Goal: Task Accomplishment & Management: Complete application form

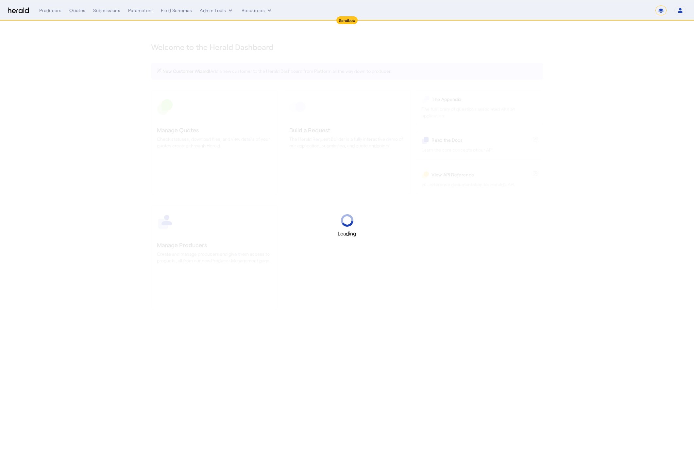
select select "*******"
select select "pfm_2v8p_herald_api"
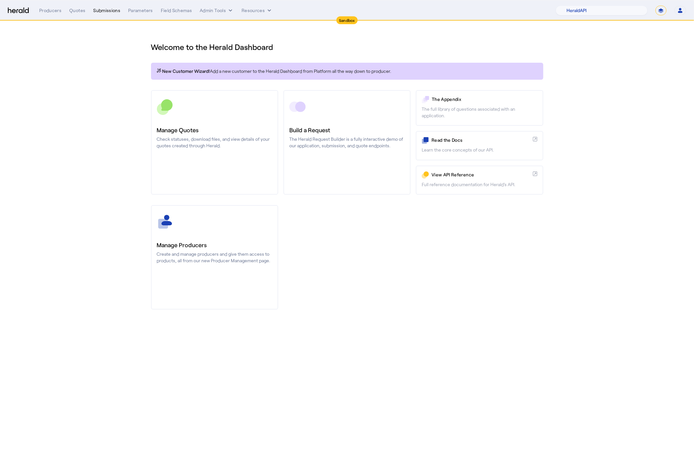
click at [98, 11] on div "Submissions" at bounding box center [106, 10] width 27 height 7
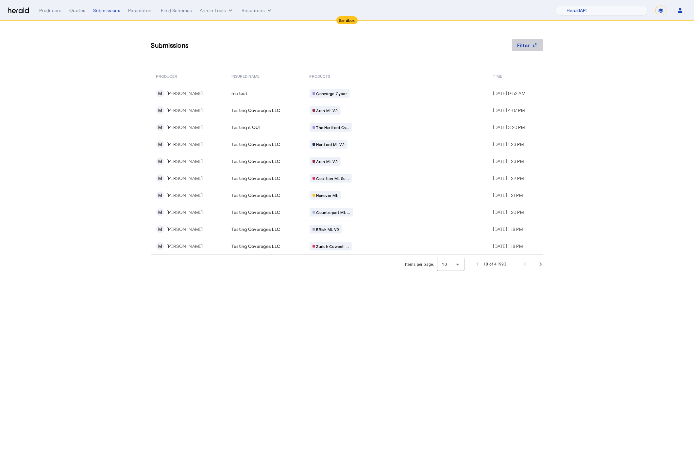
click at [525, 47] on span "Filter" at bounding box center [523, 45] width 13 height 7
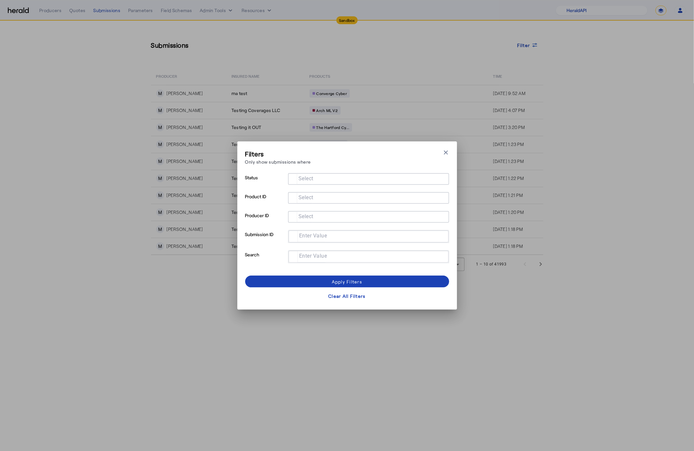
click at [309, 240] on div at bounding box center [368, 237] width 149 height 12
paste input "**********"
type input "**********"
click at [331, 278] on span at bounding box center [347, 282] width 204 height 16
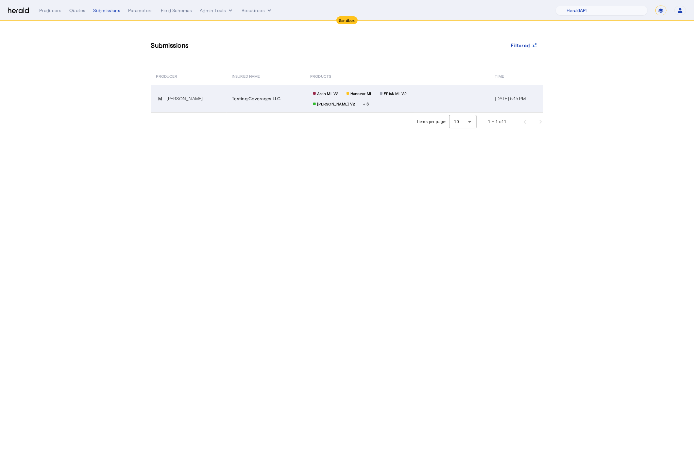
click at [206, 93] on td "M [PERSON_NAME]" at bounding box center [189, 98] width 76 height 27
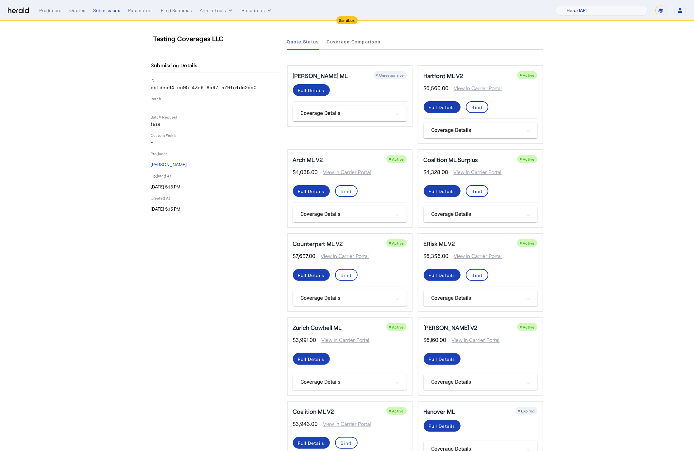
click at [432, 110] on span at bounding box center [442, 107] width 37 height 16
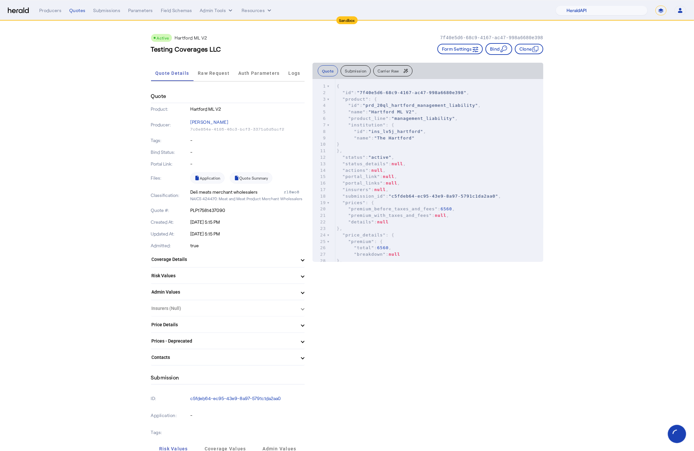
click at [292, 261] on mat-panel-title "Coverage Details" at bounding box center [224, 259] width 144 height 7
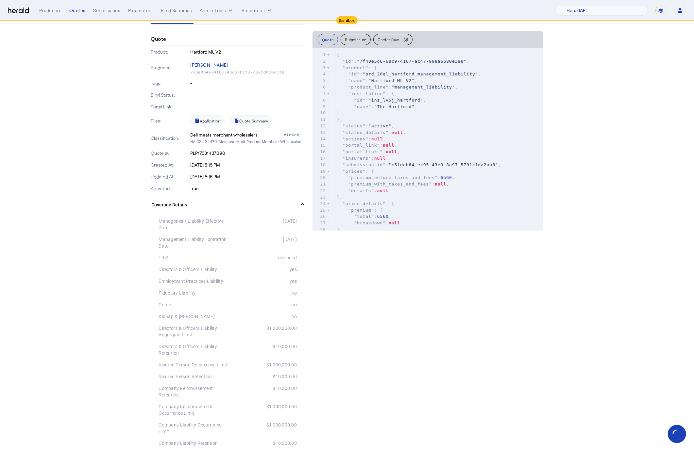
scroll to position [56, 0]
drag, startPoint x: 157, startPoint y: 267, endPoint x: 305, endPoint y: 279, distance: 148.2
click at [298, 282] on div "Management Liability Effective Date [DATE] Management Liability Expiration Date…" at bounding box center [228, 409] width 154 height 386
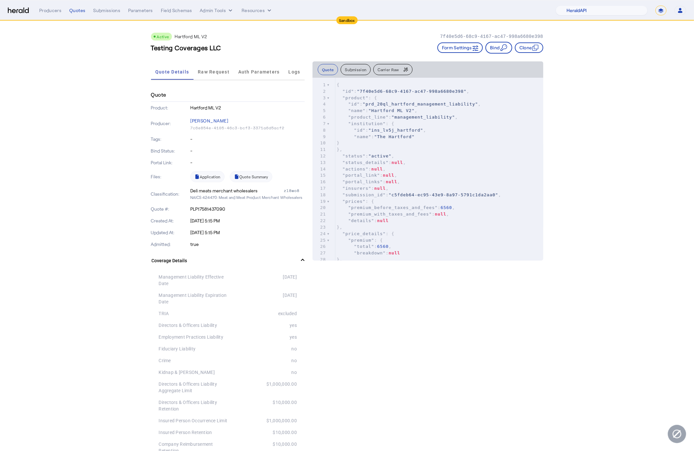
scroll to position [0, 0]
click at [172, 73] on span "Quote Details" at bounding box center [172, 73] width 34 height 5
drag, startPoint x: 631, startPoint y: 151, endPoint x: 629, endPoint y: 144, distance: 7.7
drag, startPoint x: 190, startPoint y: 192, endPoint x: 307, endPoint y: 197, distance: 117.1
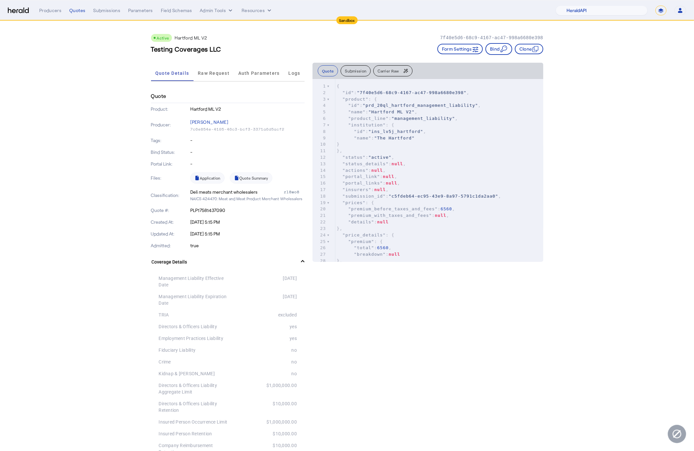
copy div "Deli meats merchant wholesalers zl8wo8 NAICS 424470: Meat and Meat Product Merc…"
click at [271, 219] on p "[DATE] 5:15 PM" at bounding box center [247, 222] width 114 height 7
click at [288, 189] on div "zl8wo8" at bounding box center [294, 192] width 21 height 7
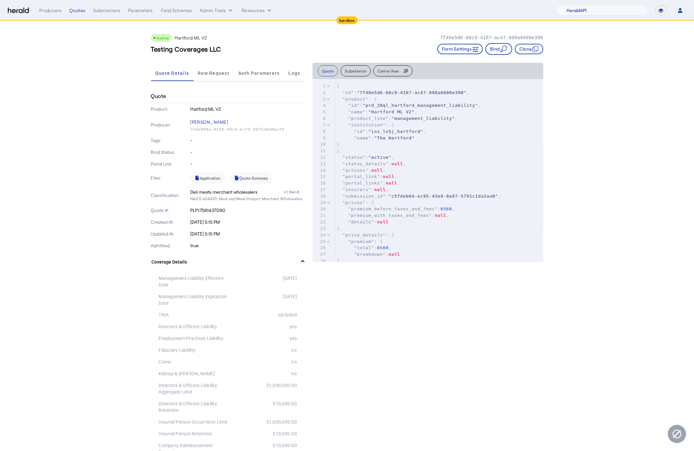
copy div "zl8wo8"
click at [18, 9] on img at bounding box center [18, 11] width 21 height 6
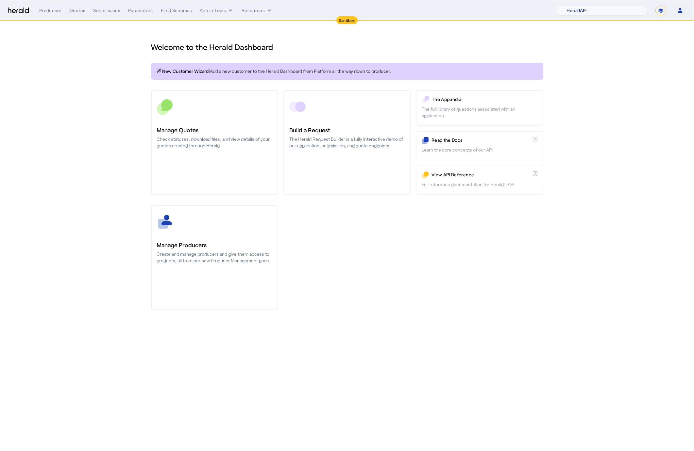
click at [640, 7] on select "1Fort Acrisure Acturis Affinity Advisors Affinity Risk Agentero AmWins Anzen Ao…" at bounding box center [602, 11] width 92 height 10
select select "pfm_129z_babbix"
click at [573, 6] on select "1Fort Acrisure Acturis Affinity Advisors Affinity Risk Agentero AmWins Anzen Ao…" at bounding box center [602, 11] width 92 height 10
click at [333, 150] on div "You are now impersonating the Babbix platform." at bounding box center [347, 225] width 694 height 451
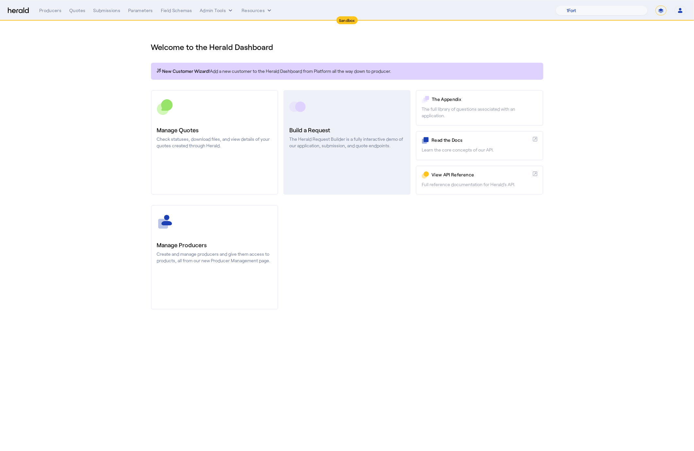
click at [311, 139] on p "The Herald Request Builder is a fully interactive demo of our application, subm…" at bounding box center [346, 142] width 115 height 13
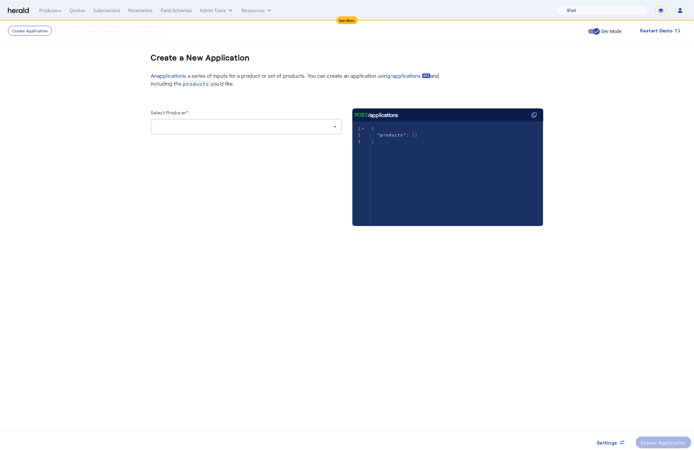
click at [308, 134] on div at bounding box center [246, 127] width 180 height 16
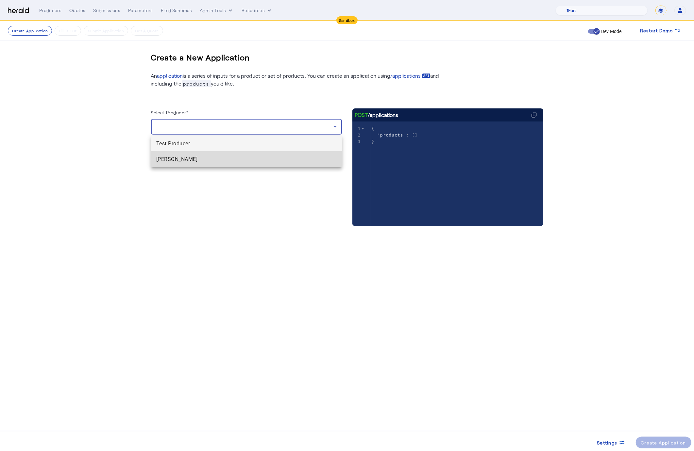
click at [312, 160] on span "[PERSON_NAME]" at bounding box center [246, 160] width 180 height 8
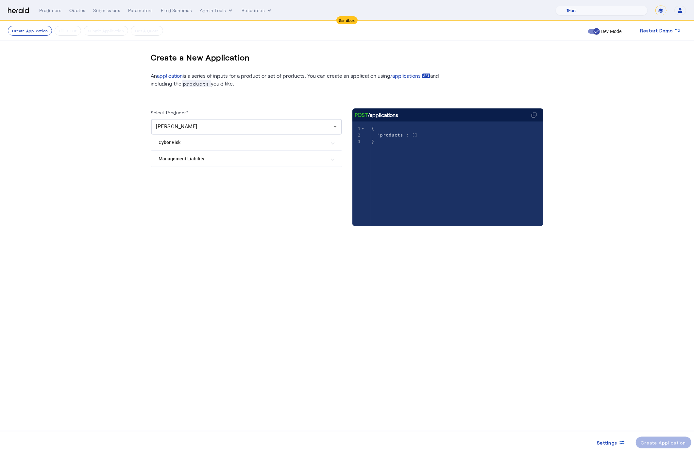
click at [203, 156] on Liability "Management Liability" at bounding box center [242, 159] width 167 height 7
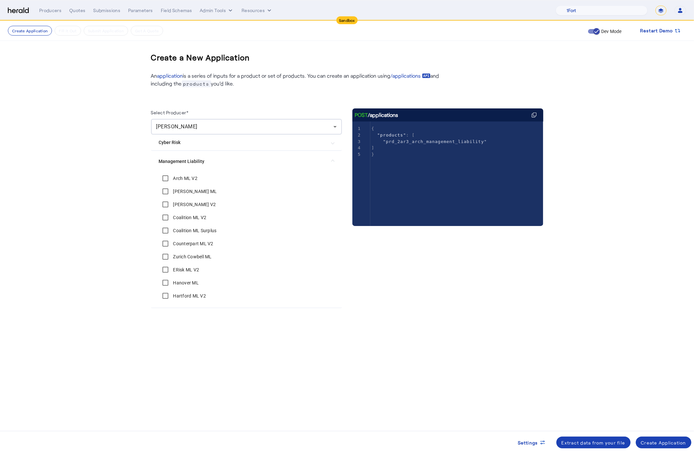
click at [174, 194] on div "[PERSON_NAME] ML" at bounding box center [188, 191] width 58 height 13
click at [175, 190] on label "[PERSON_NAME] ML" at bounding box center [194, 191] width 45 height 7
drag, startPoint x: 175, startPoint y: 204, endPoint x: 175, endPoint y: 209, distance: 4.6
click at [175, 204] on label "[PERSON_NAME] V2" at bounding box center [194, 204] width 44 height 7
click at [182, 219] on label "Coalition ML V2" at bounding box center [189, 217] width 35 height 7
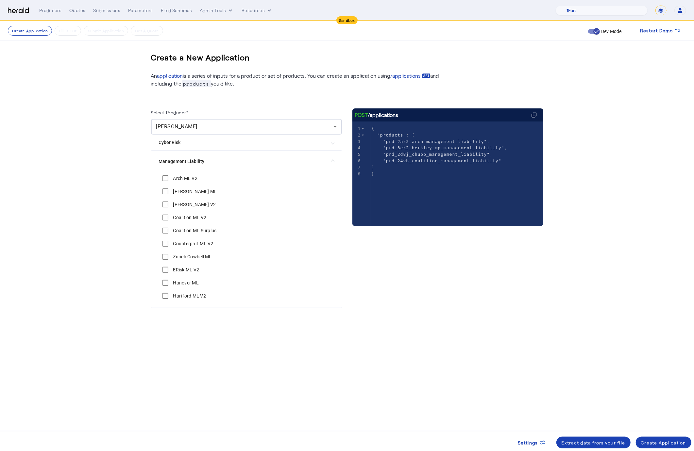
click at [181, 231] on label "Coalition ML Surplus" at bounding box center [194, 230] width 45 height 7
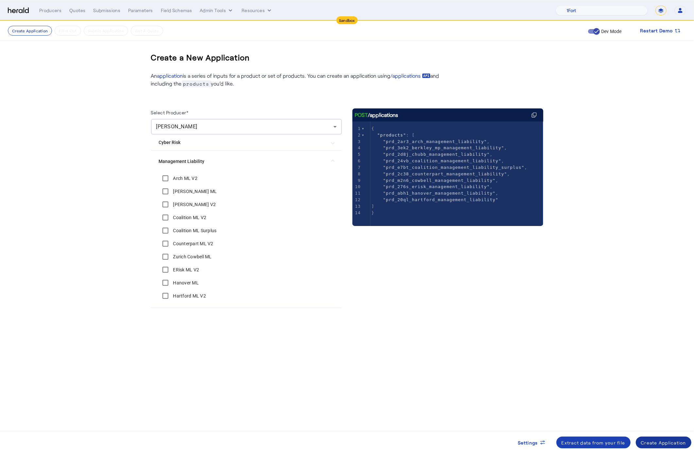
click at [659, 441] on div "Create Application" at bounding box center [663, 443] width 45 height 7
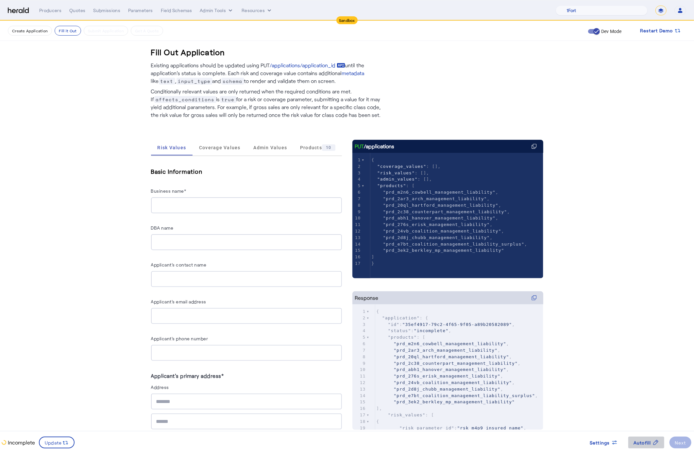
click at [642, 443] on span "Autofill" at bounding box center [642, 443] width 18 height 7
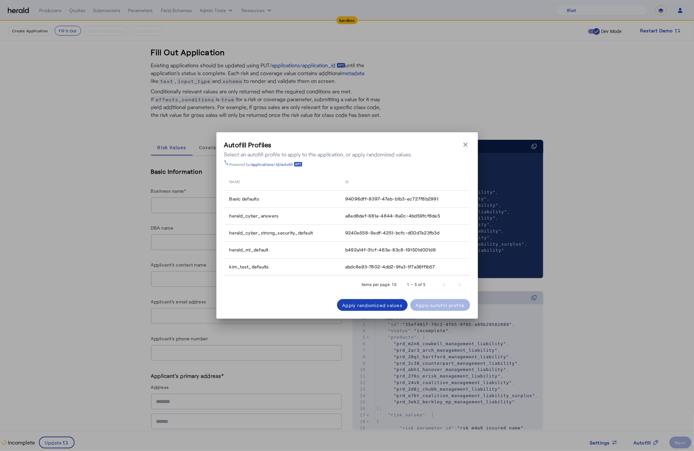
click at [629, 343] on div "Autofill Profiles Select an autofill profile to apply to the application, or ap…" at bounding box center [347, 225] width 694 height 451
click at [466, 143] on icon "button" at bounding box center [465, 145] width 7 height 7
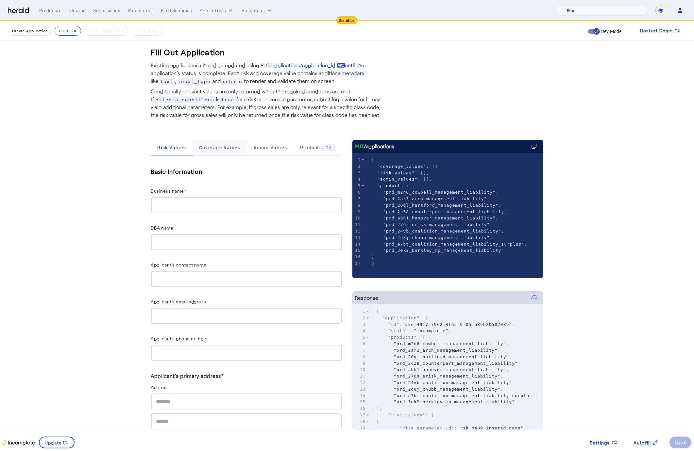
click at [217, 152] on span "Coverage Values" at bounding box center [220, 148] width 42 height 16
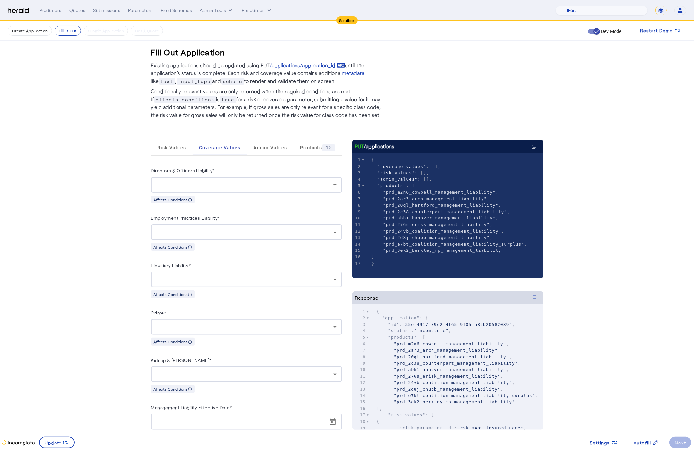
click at [223, 181] on div at bounding box center [244, 185] width 177 height 8
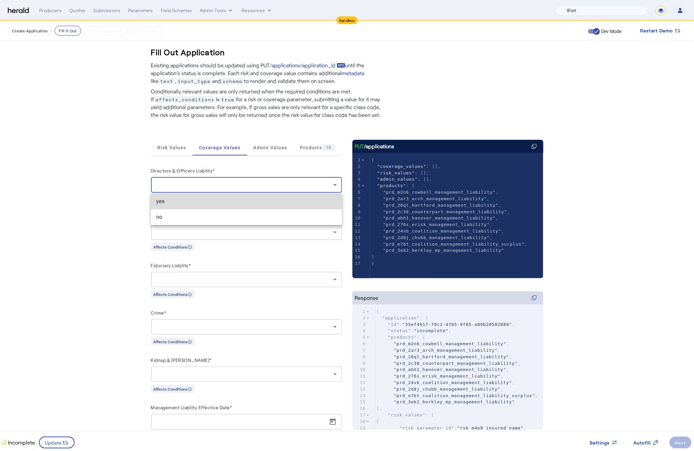
click at [209, 199] on span "yes" at bounding box center [246, 202] width 180 height 8
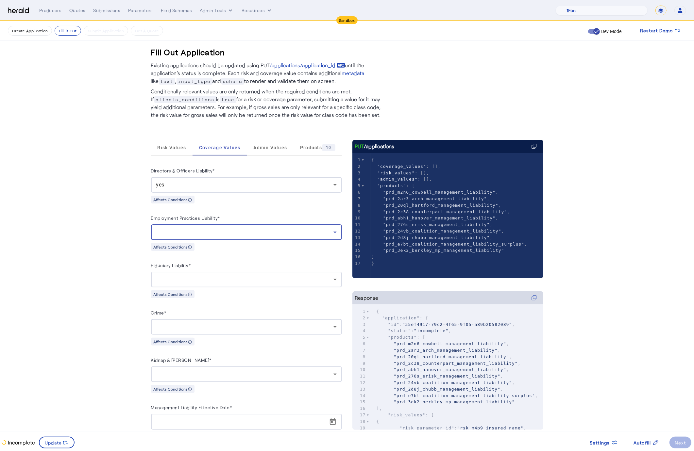
click at [208, 233] on div at bounding box center [244, 232] width 177 height 8
click at [201, 256] on mat-option "yes" at bounding box center [246, 250] width 191 height 16
click at [199, 276] on div at bounding box center [244, 280] width 177 height 8
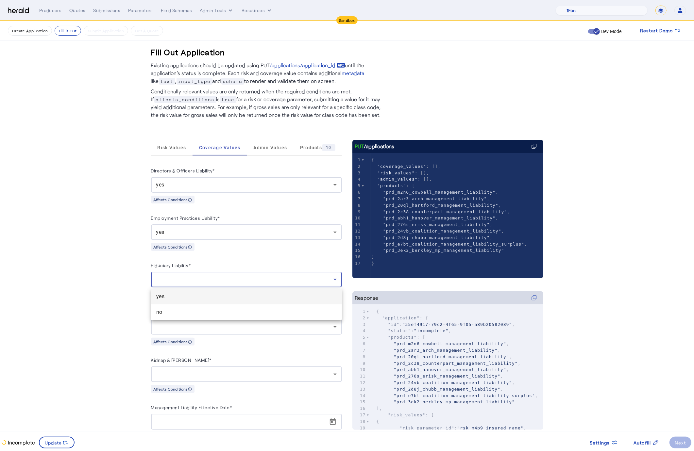
click at [175, 298] on span "yes" at bounding box center [246, 297] width 180 height 8
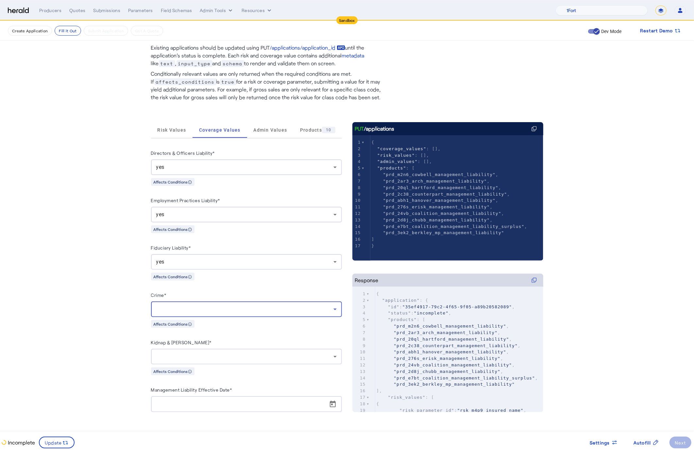
click at [184, 311] on div at bounding box center [244, 310] width 177 height 8
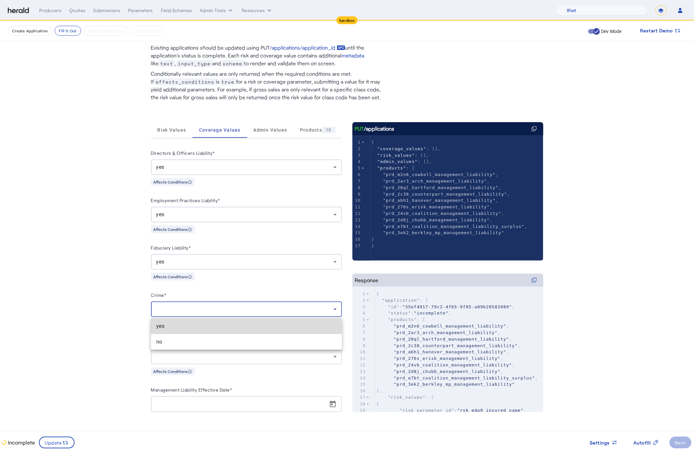
click at [173, 328] on span "yes" at bounding box center [246, 327] width 180 height 8
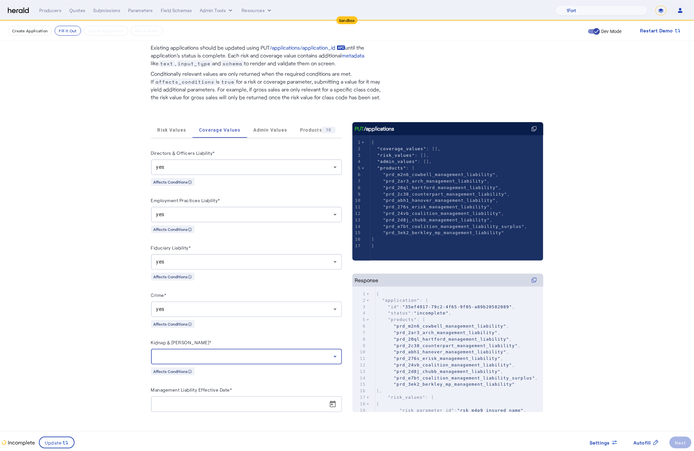
click at [204, 356] on div at bounding box center [244, 357] width 177 height 8
click at [209, 375] on span "yes" at bounding box center [246, 374] width 180 height 8
click at [59, 443] on span "Update" at bounding box center [53, 443] width 17 height 7
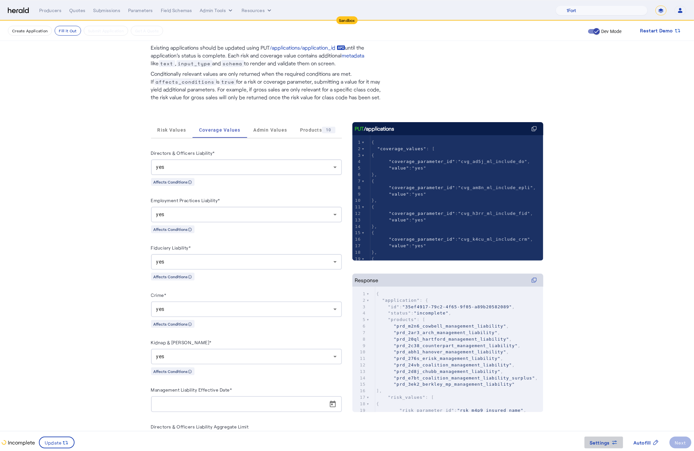
click at [608, 444] on span "Settings" at bounding box center [600, 443] width 20 height 7
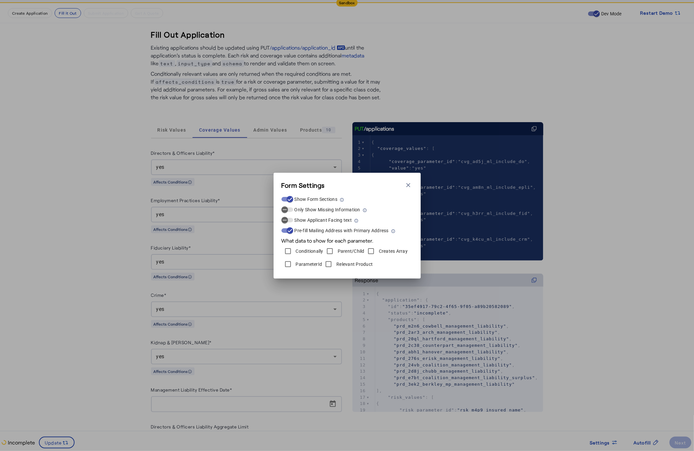
click at [606, 409] on div "Form Settings Close modal Show Form Sections Only Show Missing Information Show…" at bounding box center [347, 225] width 694 height 451
click at [402, 342] on div "Form Settings Close modal Show Form Sections Only Show Missing Information Show…" at bounding box center [347, 225] width 694 height 451
click at [405, 185] on icon "button" at bounding box center [408, 185] width 7 height 7
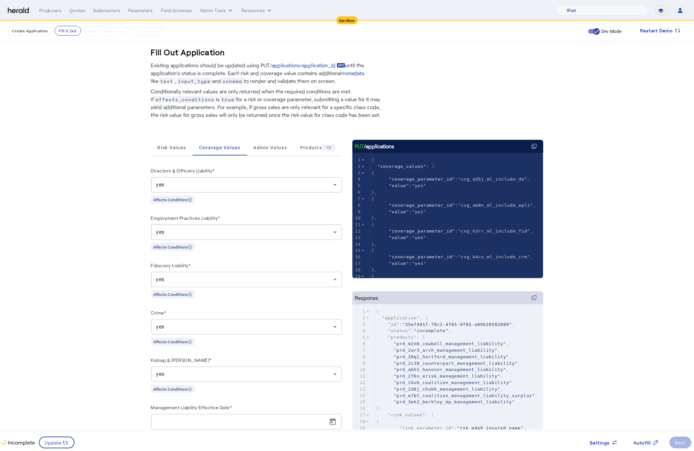
scroll to position [18, 0]
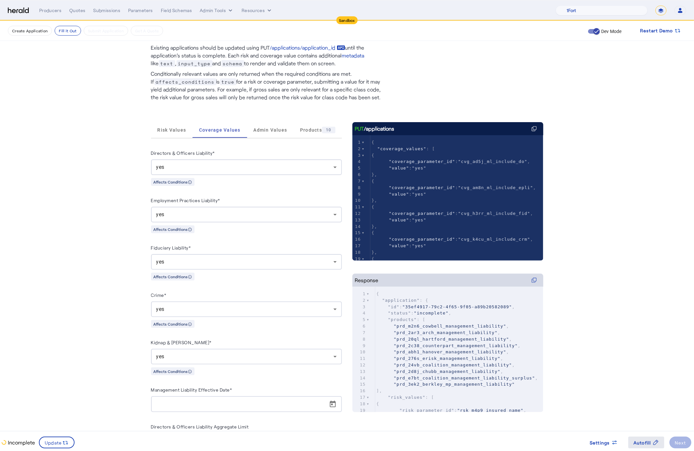
click at [644, 443] on span "Autofill" at bounding box center [642, 443] width 18 height 7
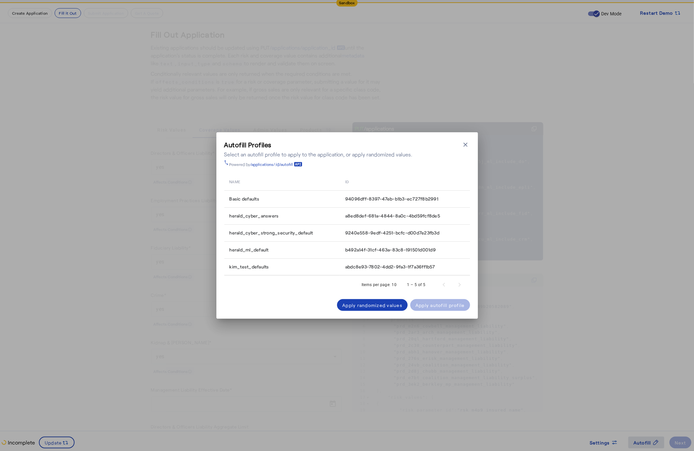
scroll to position [0, 0]
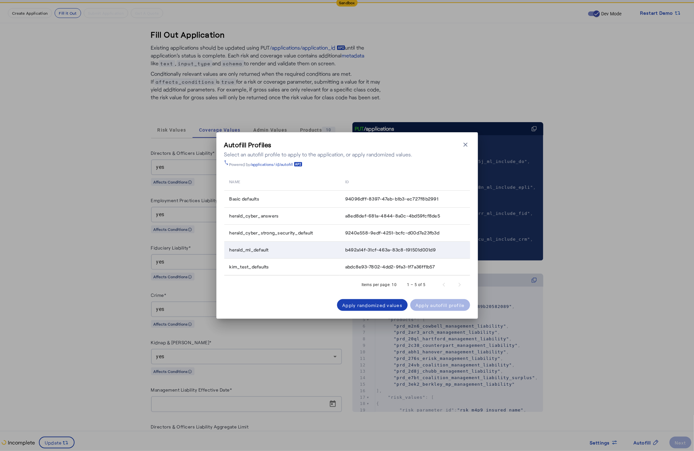
click at [310, 252] on div "herald_ml_default" at bounding box center [283, 250] width 108 height 7
click at [443, 307] on div "Apply autofill profile" at bounding box center [439, 305] width 49 height 7
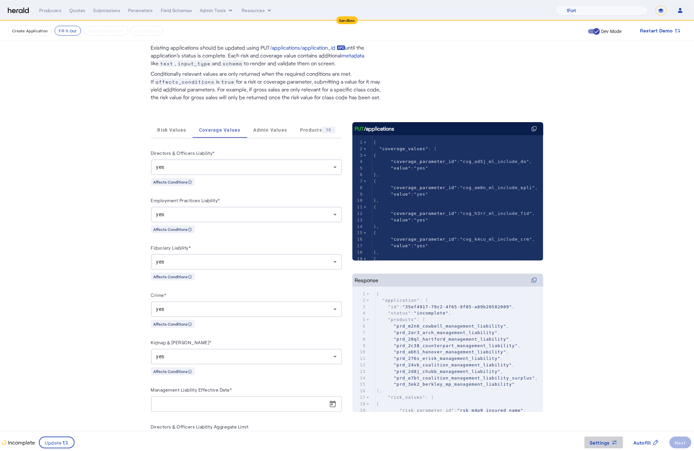
click at [596, 444] on span "Settings" at bounding box center [600, 443] width 20 height 7
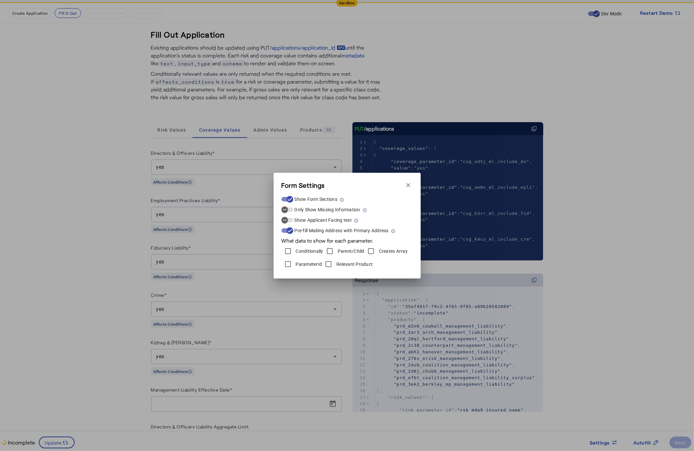
click at [601, 359] on div "Form Settings Close modal Show Form Sections Only Show Missing Information Show…" at bounding box center [347, 225] width 694 height 451
click at [409, 183] on icon "button" at bounding box center [408, 185] width 7 height 7
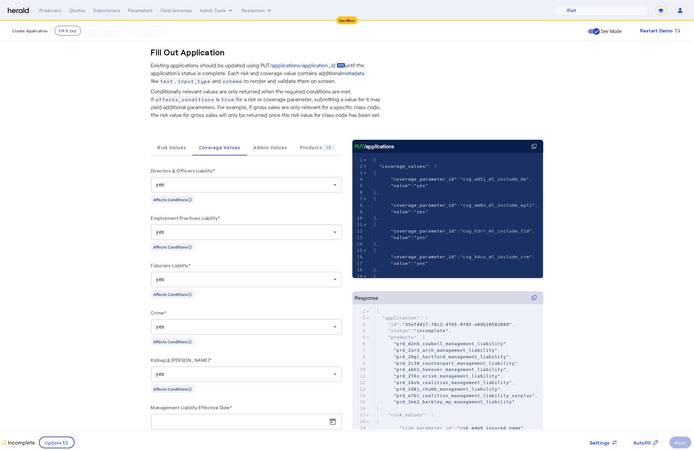
scroll to position [18, 0]
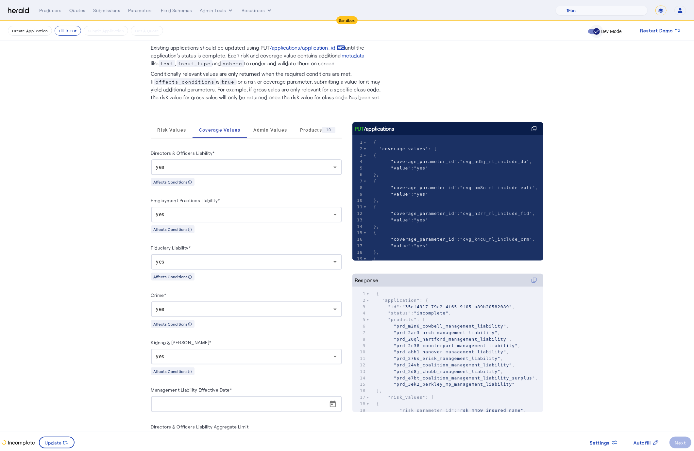
click at [592, 33] on span "button" at bounding box center [596, 31] width 13 height 13
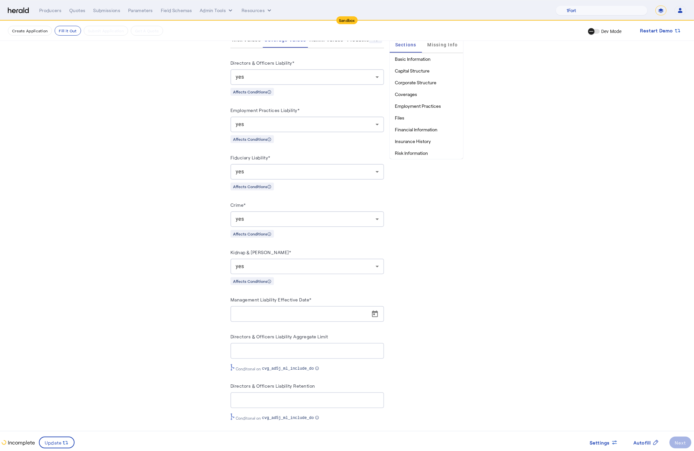
scroll to position [0, 0]
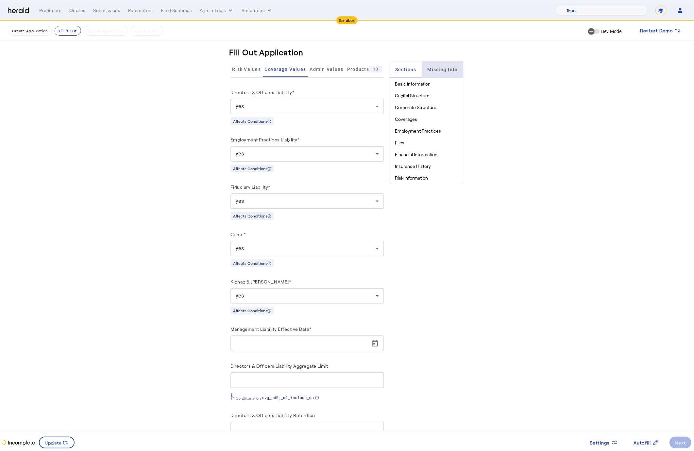
click at [438, 69] on span "Missing Info" at bounding box center [442, 69] width 30 height 5
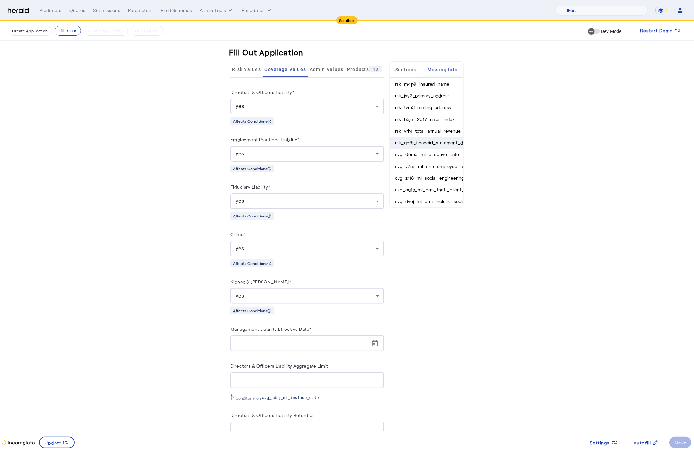
click at [453, 144] on li "rsk_ge6j_financial_statement_date" at bounding box center [427, 143] width 74 height 12
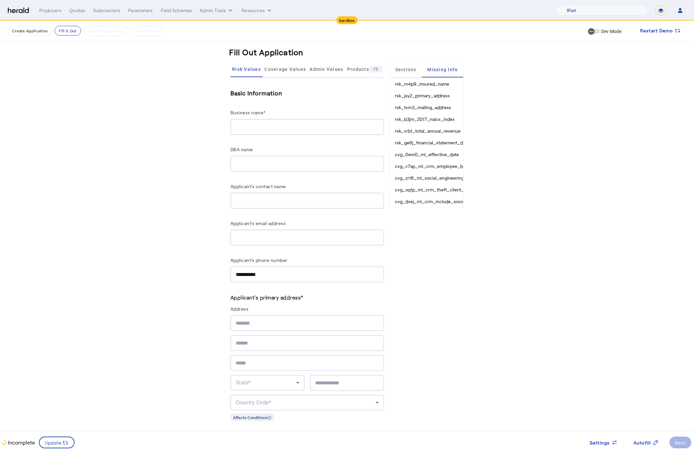
scroll to position [2, 0]
click at [439, 107] on li "rsk_tvm3_mailing_address" at bounding box center [427, 106] width 74 height 12
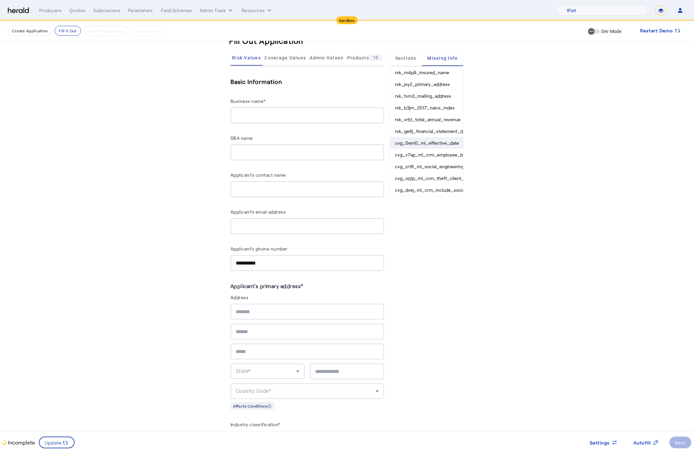
scroll to position [10, 0]
click at [433, 132] on li "rsk_ge6j_financial_statement_date" at bounding box center [427, 133] width 74 height 12
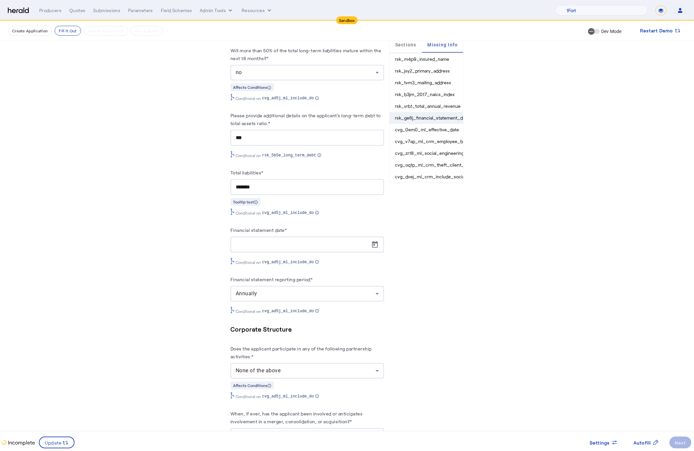
scroll to position [5546, 0]
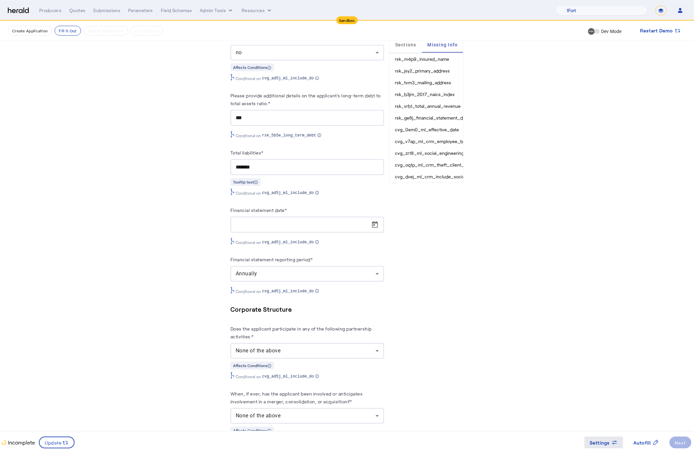
click at [613, 442] on icon at bounding box center [614, 442] width 5 height 2
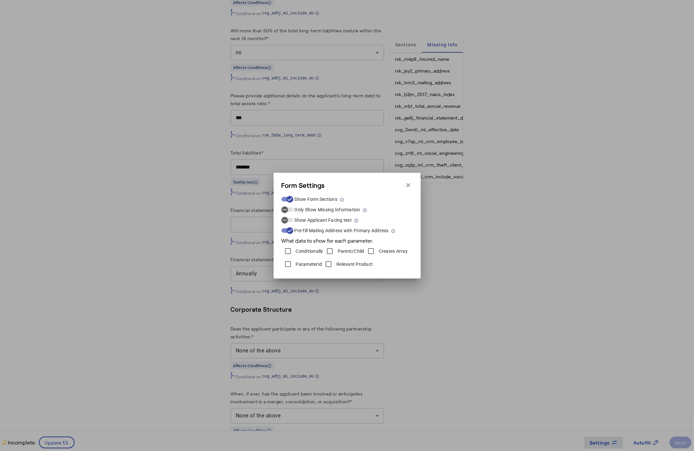
scroll to position [0, 0]
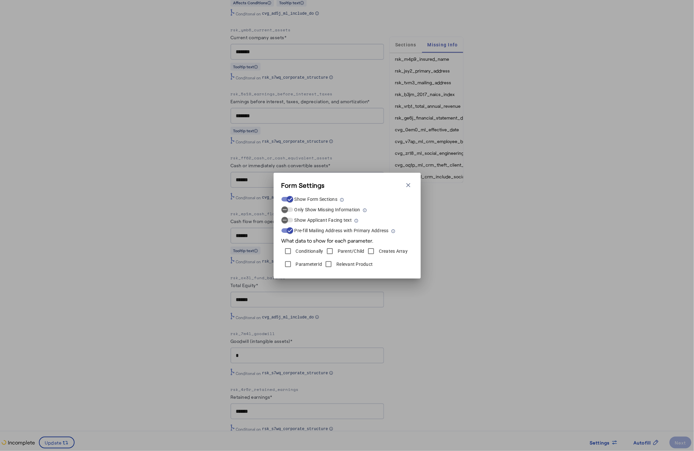
click at [573, 299] on div "Form Settings Close modal Show Form Sections Only Show Missing Information Show…" at bounding box center [347, 225] width 694 height 451
click at [520, 209] on div "Form Settings Close modal Show Form Sections Only Show Missing Information Show…" at bounding box center [347, 225] width 694 height 451
click at [408, 186] on icon "button" at bounding box center [408, 185] width 7 height 7
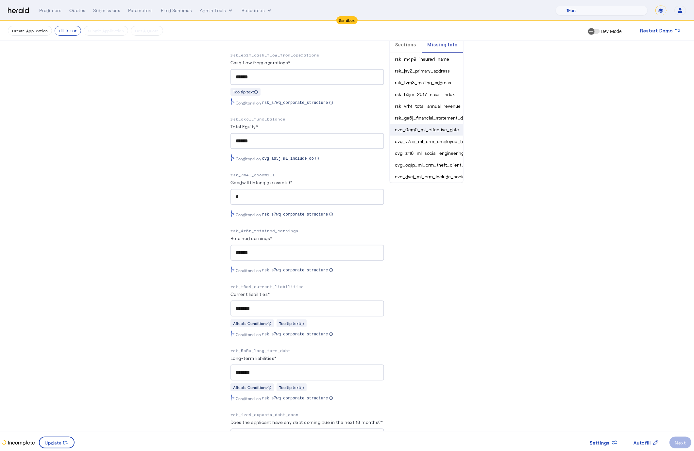
scroll to position [5705, 0]
click at [435, 119] on li "rsk_ge6j_financial_statement_date" at bounding box center [427, 118] width 74 height 12
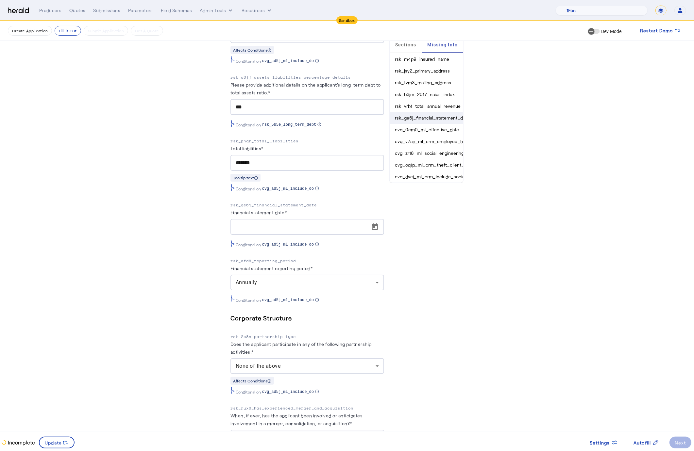
scroll to position [6180, 0]
click at [267, 204] on p "rsk_ge6j_financial_statement_date" at bounding box center [307, 203] width 154 height 7
copy p "rsk_ge6j_financial_statement_date"
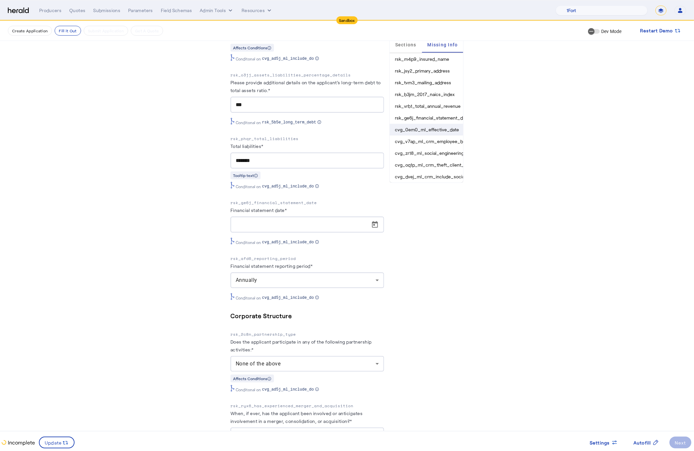
click at [438, 129] on li "cvg_0em0_ml_effective_date" at bounding box center [427, 130] width 74 height 12
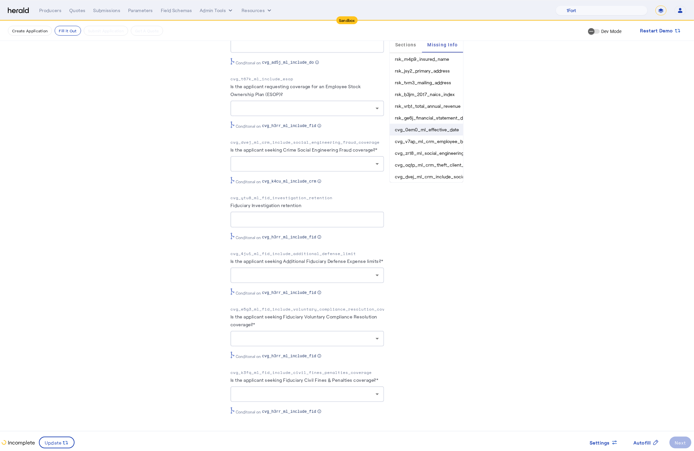
scroll to position [2371, 0]
click at [443, 129] on li "cvg_0em0_ml_effective_date" at bounding box center [427, 130] width 74 height 12
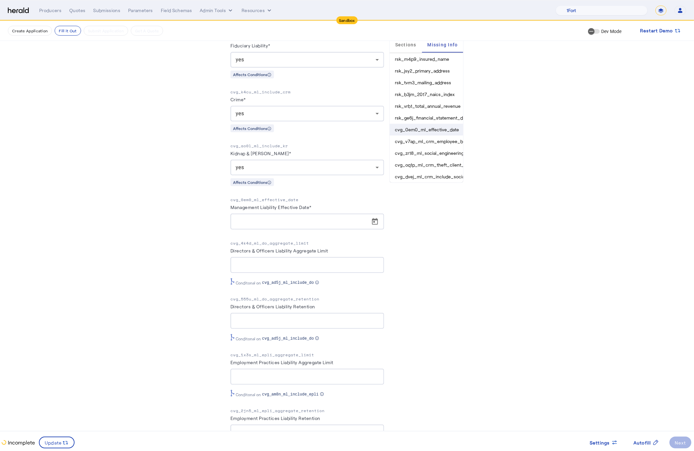
scroll to position [158, 0]
click at [443, 129] on li "cvg_0em0_ml_effective_date" at bounding box center [427, 130] width 74 height 12
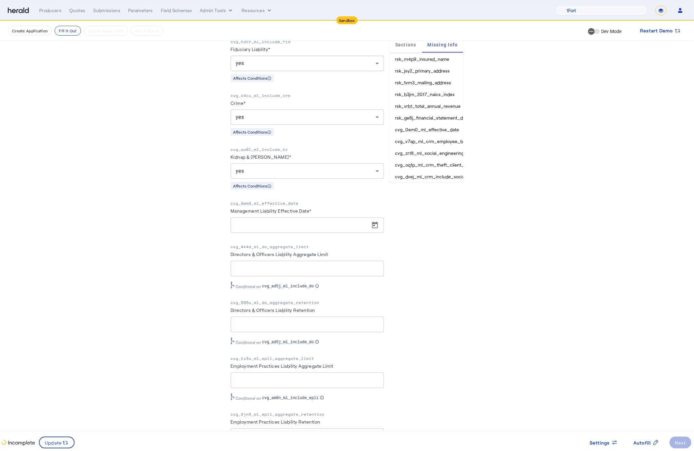
click at [256, 201] on p "cvg_0em0_ml_effective_date" at bounding box center [307, 203] width 154 height 7
copy p "cvg_0em0_ml_effective_date"
click at [441, 141] on li "cvg_v7ap_ml_crm_employee_benefit_crime_coverage" at bounding box center [427, 142] width 74 height 12
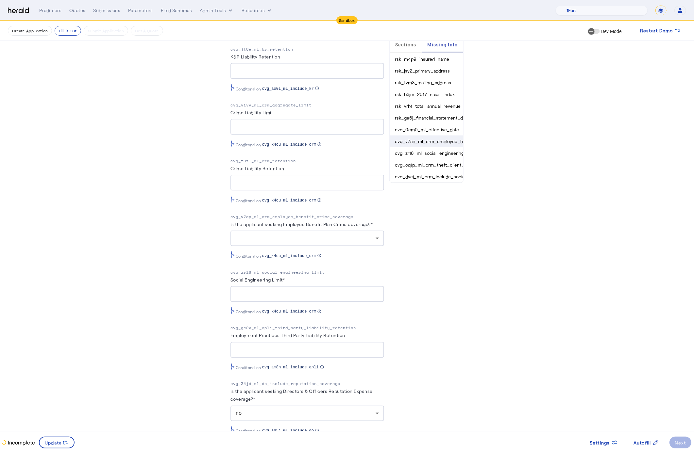
scroll to position [756, 0]
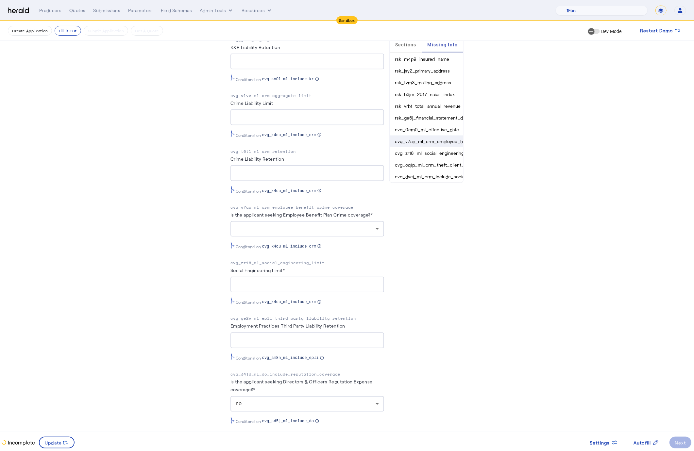
click at [441, 141] on li "cvg_v7ap_ml_crm_employee_benefit_crime_coverage" at bounding box center [427, 142] width 74 height 12
click at [433, 142] on li "cvg_v7ap_ml_crm_employee_benefit_crime_coverage" at bounding box center [427, 142] width 74 height 12
click at [297, 205] on p "cvg_v7ap_ml_crm_employee_benefit_crime_coverage" at bounding box center [307, 207] width 154 height 7
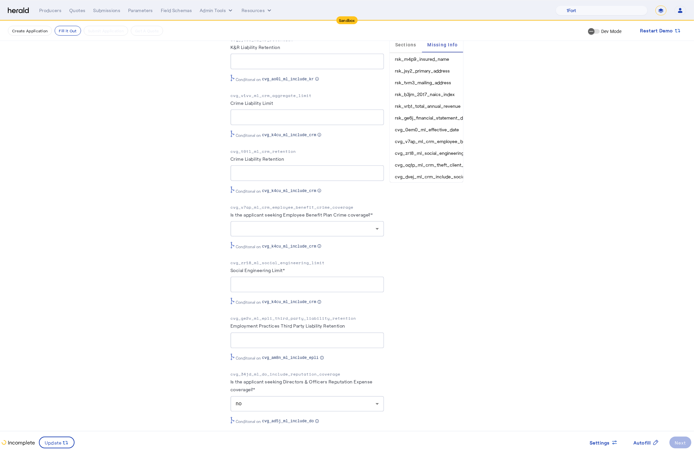
click at [297, 205] on p "cvg_v7ap_ml_crm_employee_benefit_crime_coverage" at bounding box center [307, 207] width 154 height 7
click at [441, 145] on li "cvg_v7ap_ml_crm_employee_benefit_crime_coverage" at bounding box center [427, 142] width 74 height 12
click at [438, 157] on li "cvg_zr18_ml_social_engineering_limit" at bounding box center [427, 153] width 74 height 12
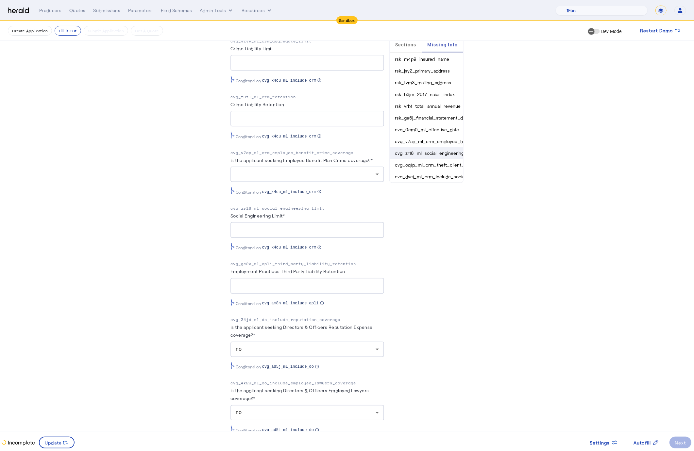
scroll to position [811, 0]
click at [438, 157] on li "cvg_zr18_ml_social_engineering_limit" at bounding box center [427, 153] width 74 height 12
click at [438, 168] on li "cvg_oq1p_ml_crm_theft_client_property" at bounding box center [427, 165] width 74 height 12
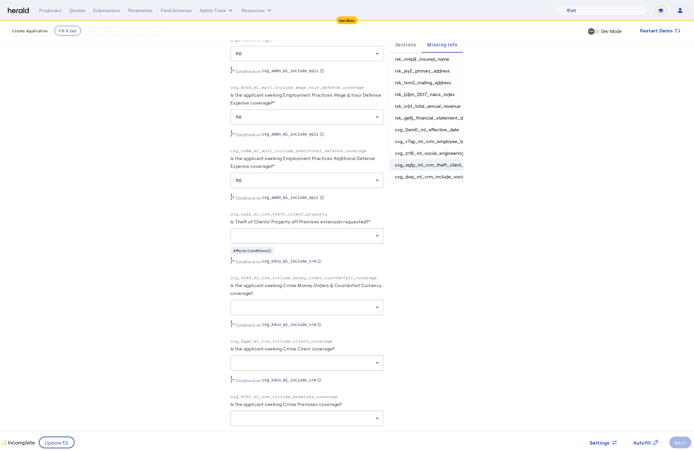
scroll to position [1612, 0]
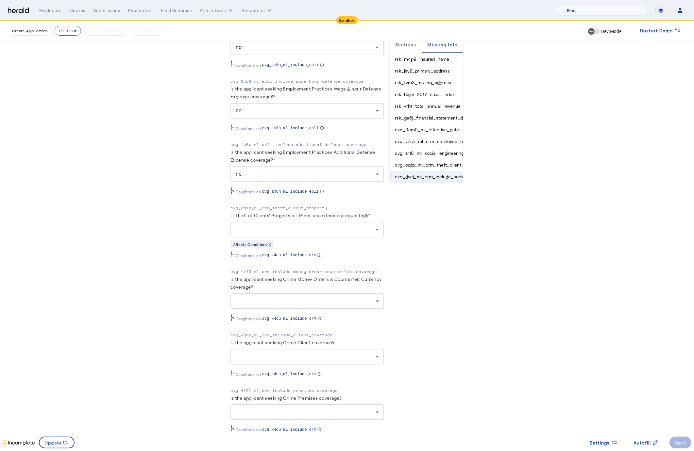
click at [437, 179] on li "cvg_dvej_ml_crm_include_social_engineering_fraud_coverage" at bounding box center [427, 177] width 74 height 12
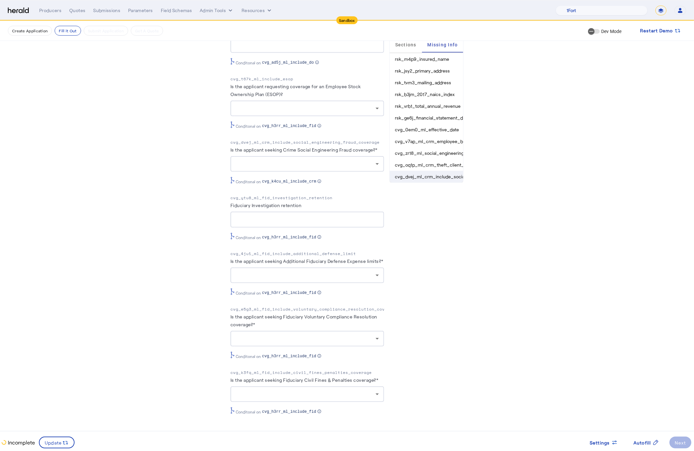
click at [422, 175] on li "cvg_dvej_ml_crm_include_social_engineering_fraud_coverage" at bounding box center [427, 177] width 74 height 12
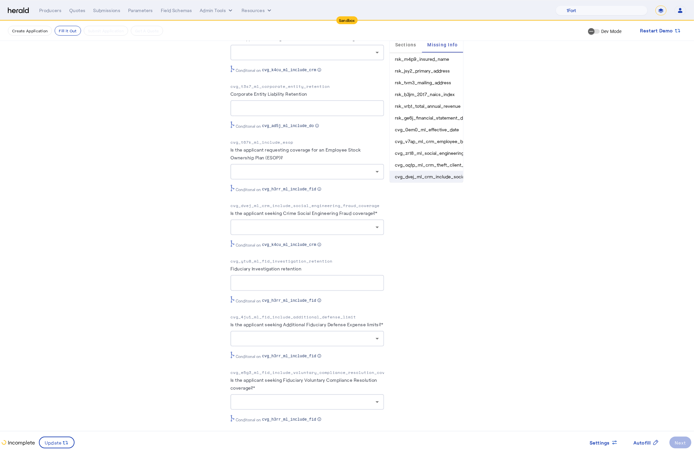
scroll to position [2302, 0]
click at [422, 180] on li "cvg_dvej_ml_crm_include_social_engineering_fraud_coverage" at bounding box center [427, 177] width 74 height 12
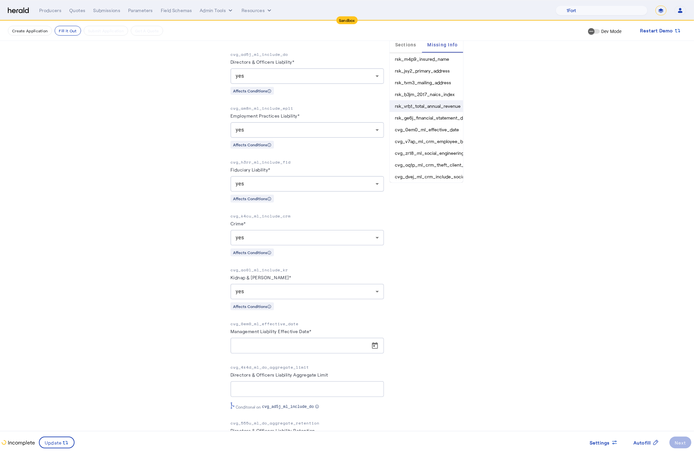
scroll to position [0, 0]
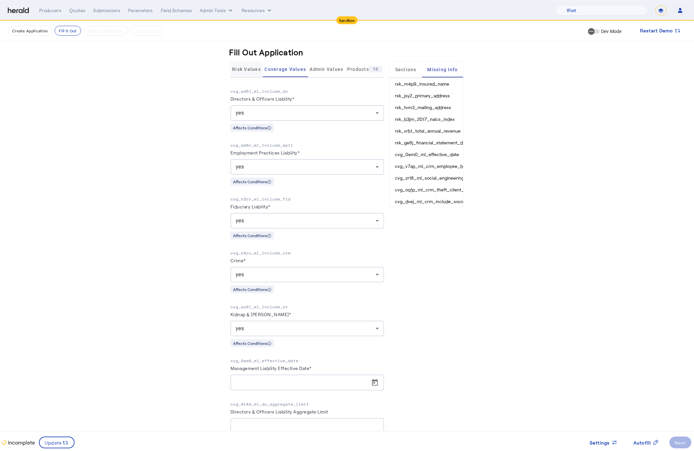
click at [251, 71] on span "Risk Values" at bounding box center [246, 69] width 29 height 5
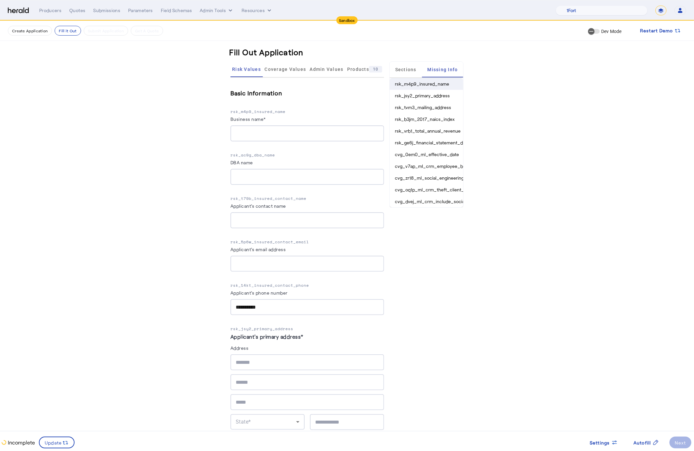
click at [422, 80] on li "rsk_m4p9_insured_name" at bounding box center [427, 84] width 74 height 12
click at [431, 97] on li "rsk_jsy2_primary_address" at bounding box center [427, 96] width 74 height 12
click at [434, 108] on li "rsk_tvm3_mailing_address" at bounding box center [427, 108] width 74 height 12
click at [431, 118] on li "rsk_b3jm_2017_naics_index" at bounding box center [427, 119] width 74 height 12
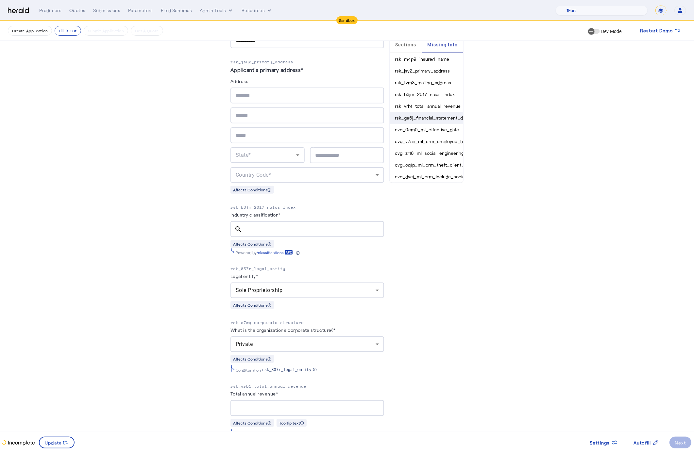
click at [431, 112] on li "rsk_ge6j_financial_statement_date" at bounding box center [427, 118] width 74 height 12
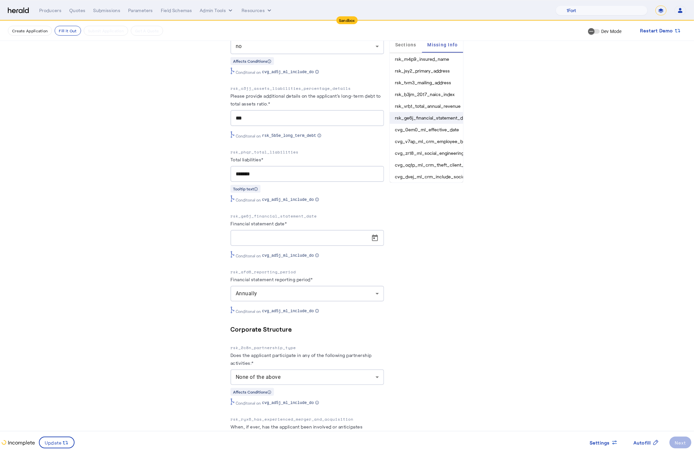
scroll to position [6180, 0]
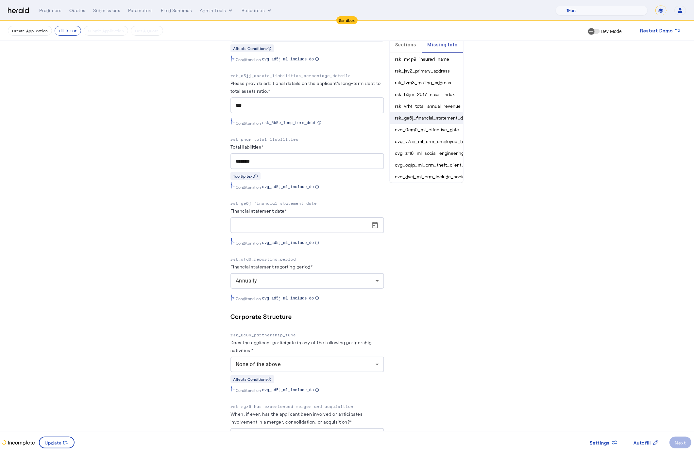
click at [431, 120] on li "rsk_ge6j_financial_statement_date" at bounding box center [427, 118] width 74 height 12
click at [432, 141] on li "cvg_v7ap_ml_crm_employee_benefit_crime_coverage" at bounding box center [427, 142] width 74 height 12
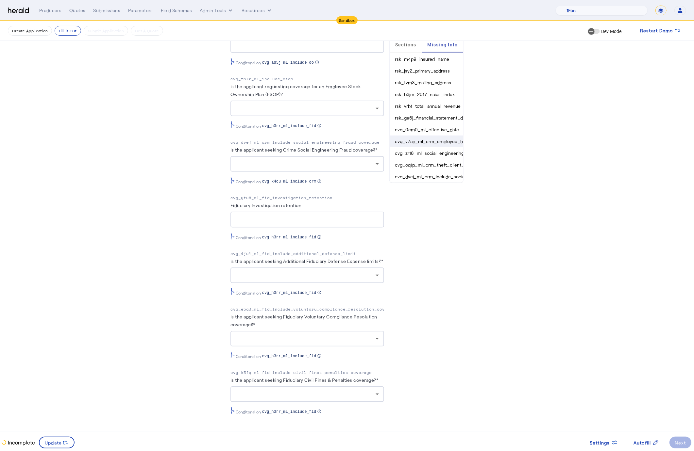
scroll to position [2371, 0]
